Goal: Task Accomplishment & Management: Manage account settings

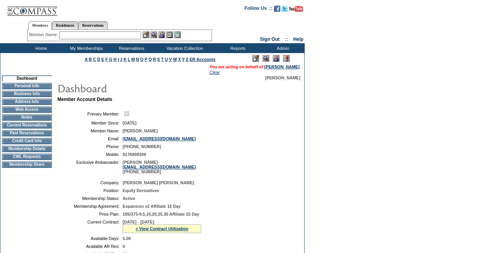
click at [38, 142] on td "Credit Card Info" at bounding box center [27, 141] width 50 height 6
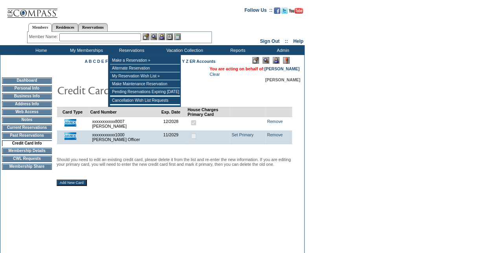
click at [124, 36] on input "text" at bounding box center [100, 37] width 82 height 8
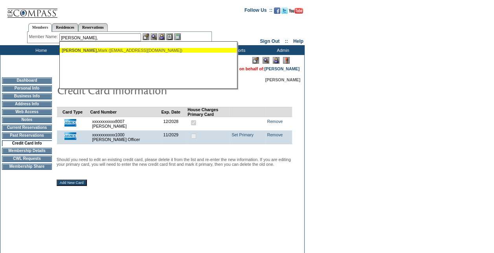
click at [127, 48] on div "[PERSON_NAME] ([EMAIL_ADDRESS][DOMAIN_NAME])" at bounding box center [148, 50] width 173 height 5
type input "[PERSON_NAME] ([EMAIL_ADDRESS][DOMAIN_NAME])"
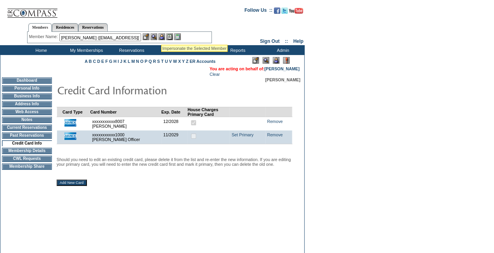
click at [161, 35] on img at bounding box center [161, 36] width 7 height 7
click at [156, 39] on img at bounding box center [154, 36] width 7 height 7
